Goal: Task Accomplishment & Management: Complete application form

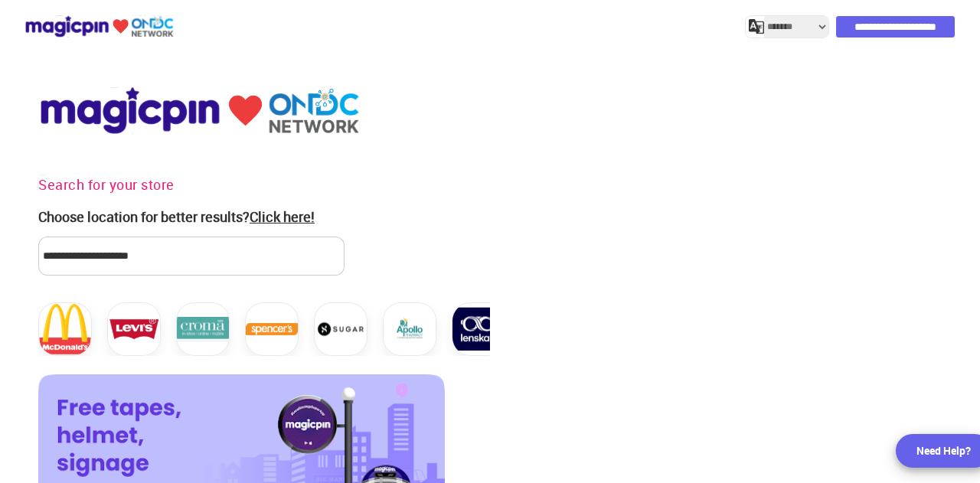
select select "*******"
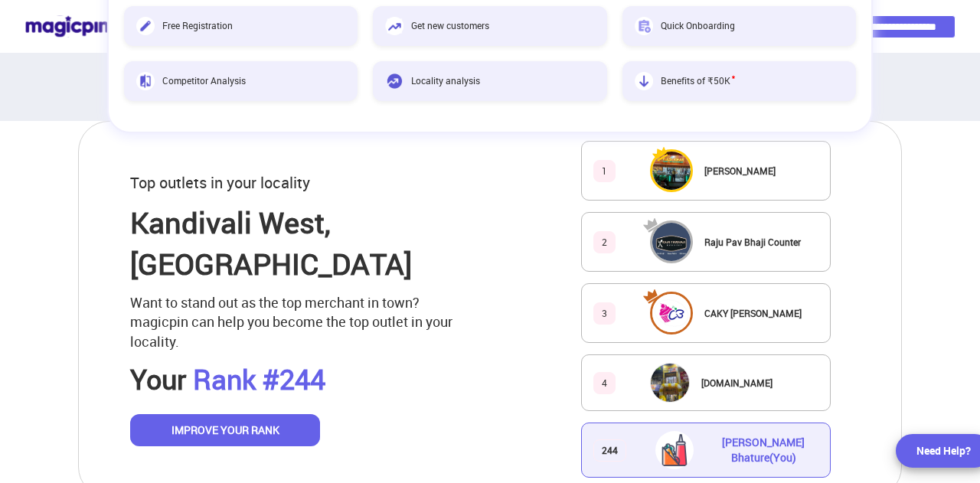
scroll to position [766, 0]
